Goal: Find specific fact: Find specific fact

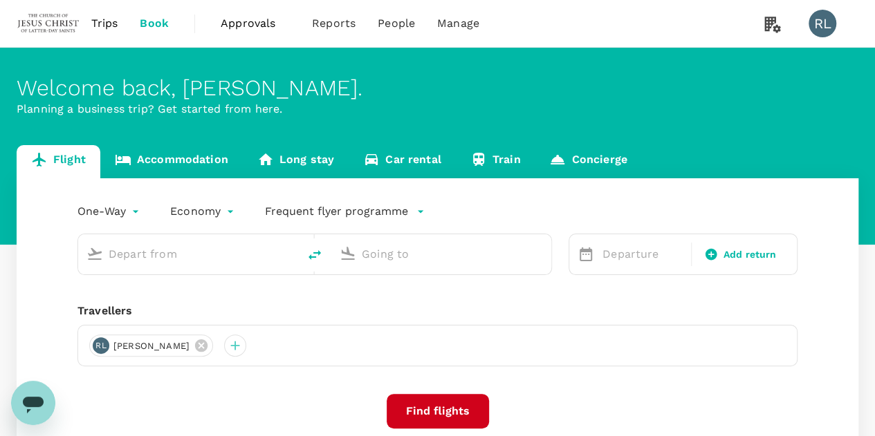
type input "Kuching Intl (KCH)"
type input "Singapore Changi (SIN)"
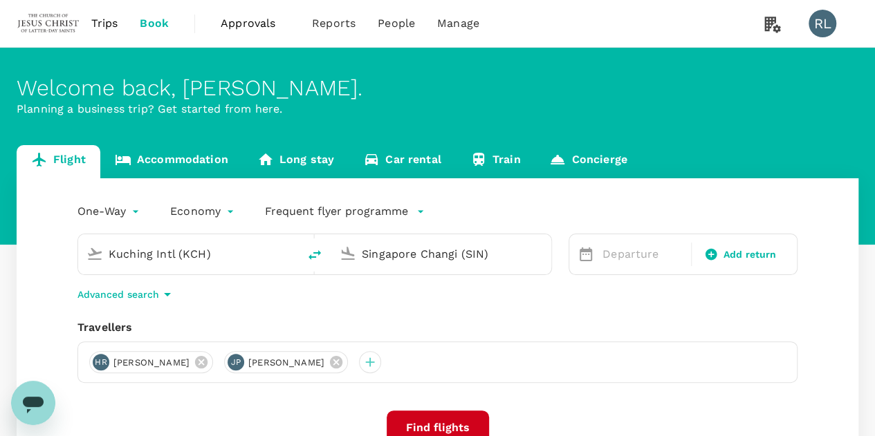
click at [106, 20] on span "Trips" at bounding box center [104, 23] width 27 height 17
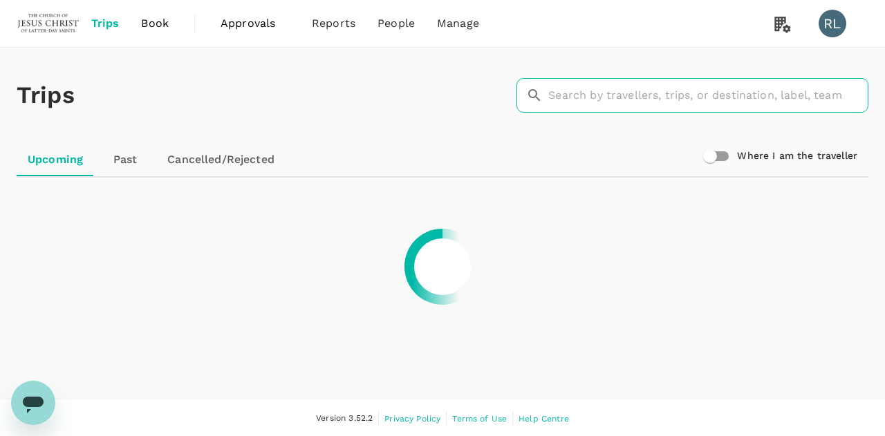
click at [609, 89] on input "text" at bounding box center [709, 95] width 320 height 35
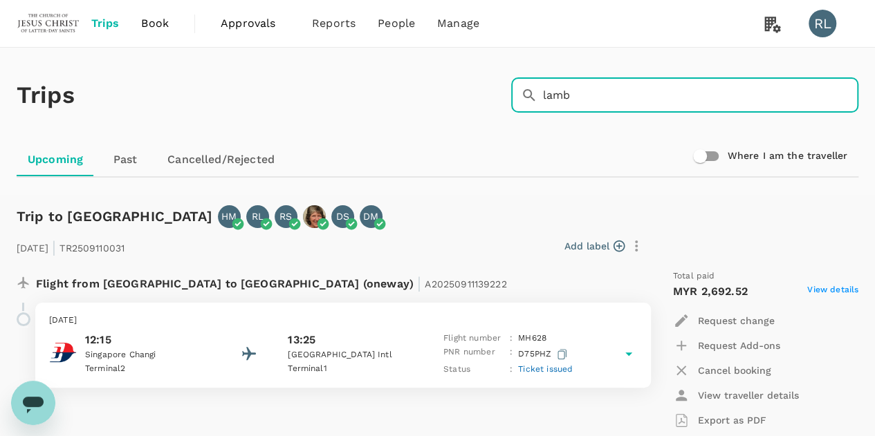
type input "lamb"
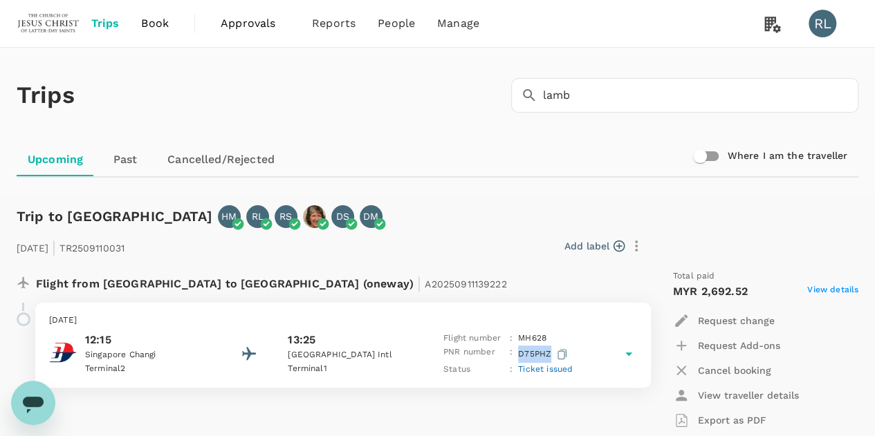
drag, startPoint x: 549, startPoint y: 356, endPoint x: 518, endPoint y: 354, distance: 31.2
click at [518, 354] on p "D75PHZ" at bounding box center [544, 354] width 52 height 17
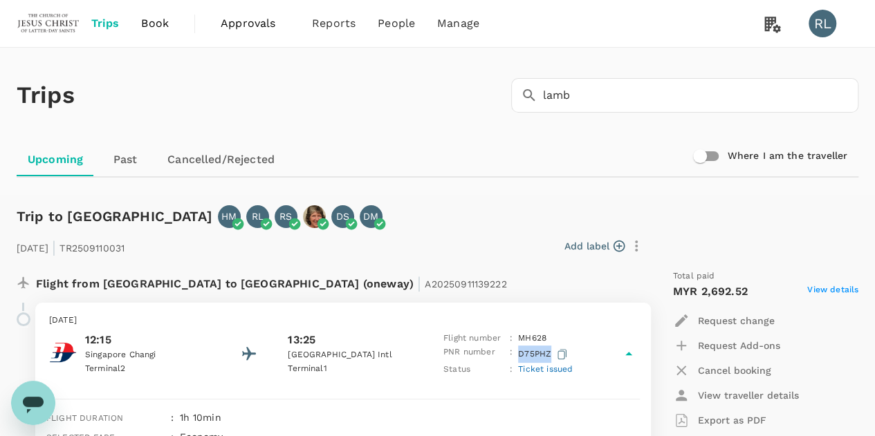
copy p "D75PHZ"
